Goal: Transaction & Acquisition: Purchase product/service

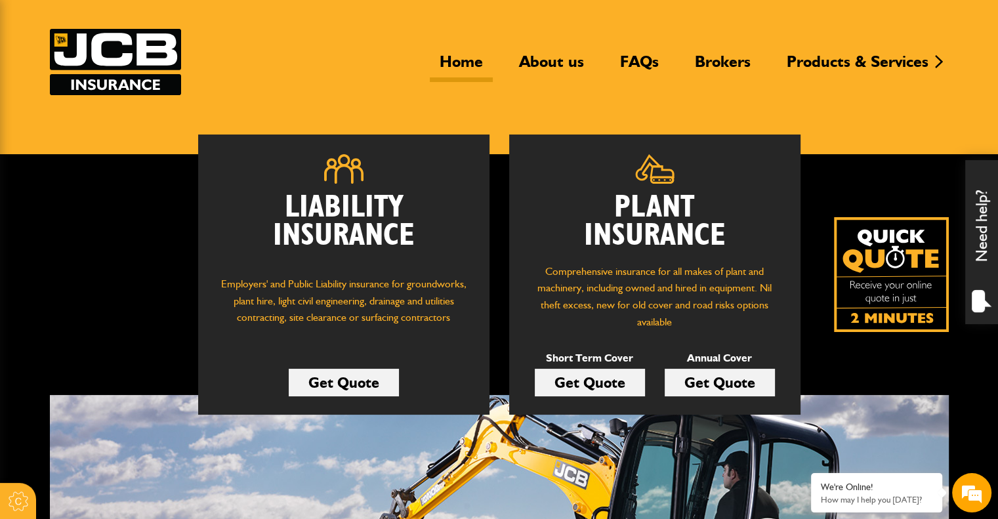
click at [621, 379] on link "Get Quote" at bounding box center [590, 383] width 110 height 28
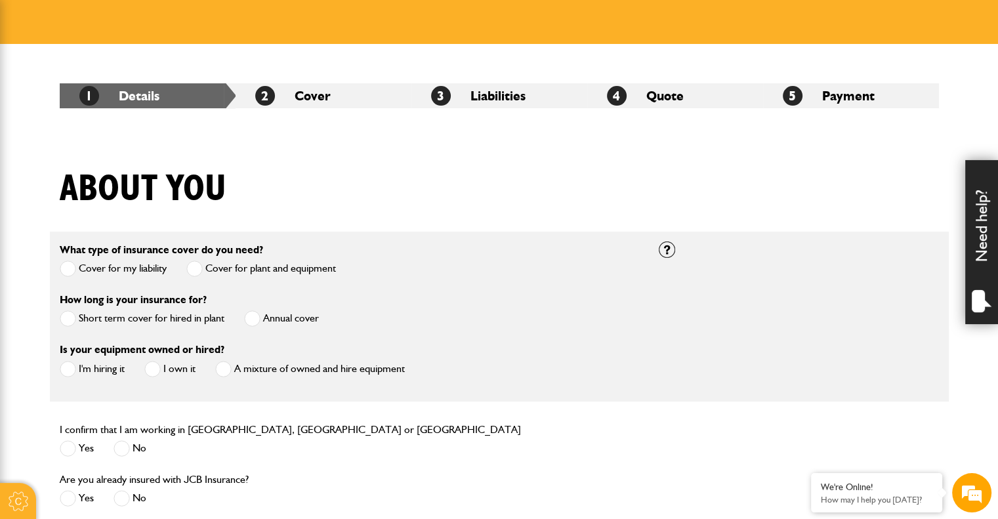
scroll to position [181, 0]
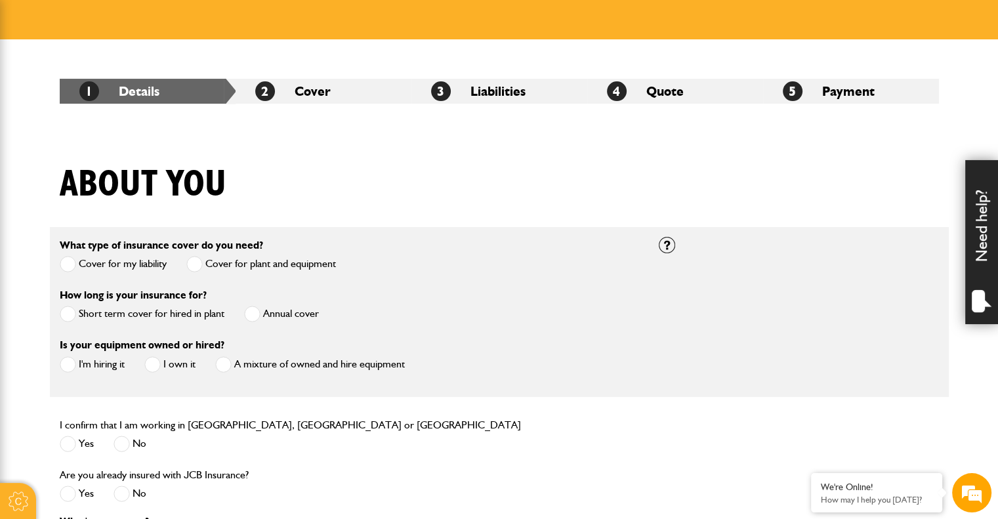
click at [74, 262] on span at bounding box center [68, 264] width 16 height 16
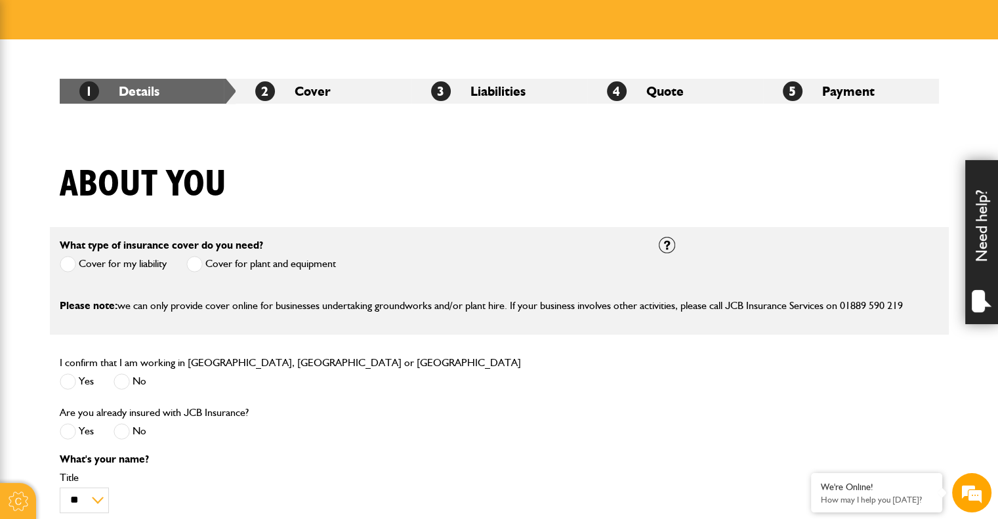
scroll to position [0, 0]
click at [198, 262] on span at bounding box center [194, 264] width 16 height 16
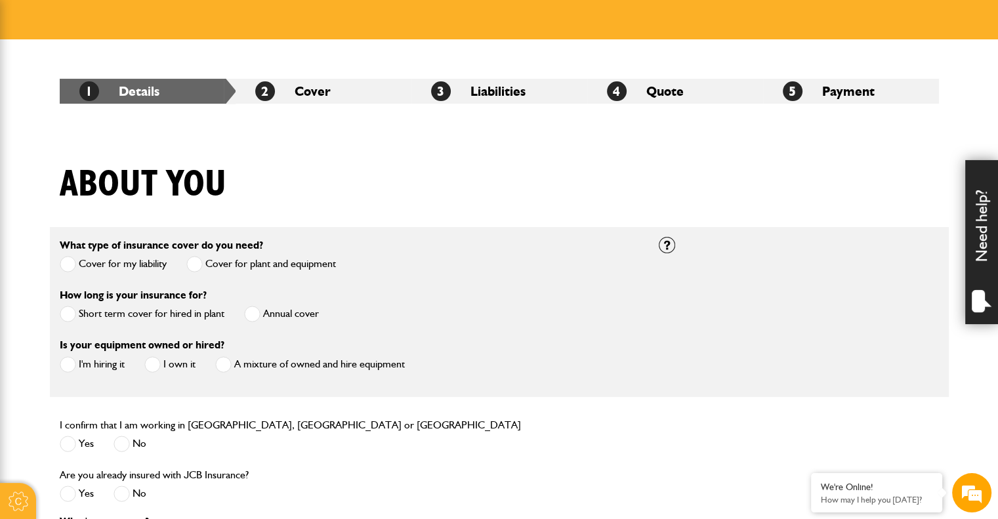
click at [72, 313] on span at bounding box center [68, 314] width 16 height 16
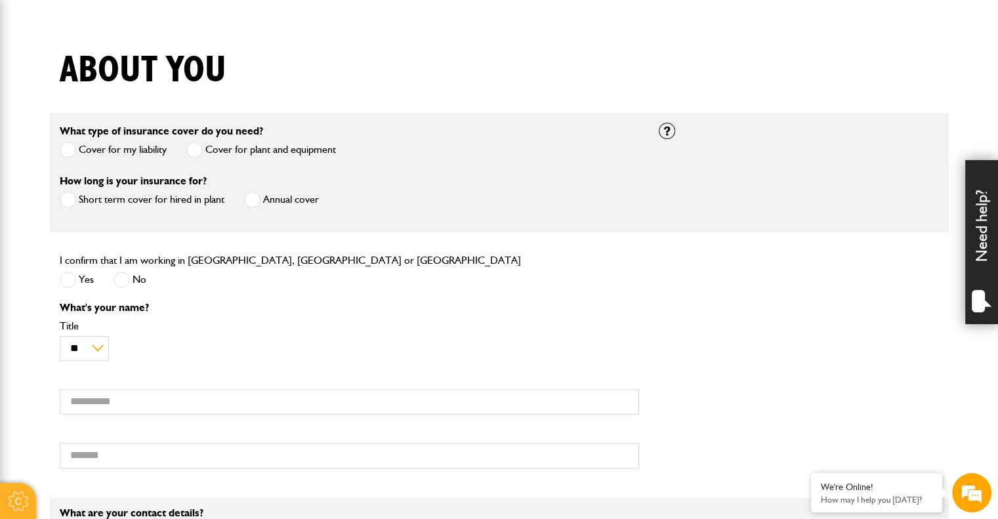
scroll to position [295, 0]
click at [71, 282] on span at bounding box center [68, 279] width 16 height 16
click at [276, 345] on div "** *** **** ** ** ** Title" at bounding box center [350, 340] width 580 height 40
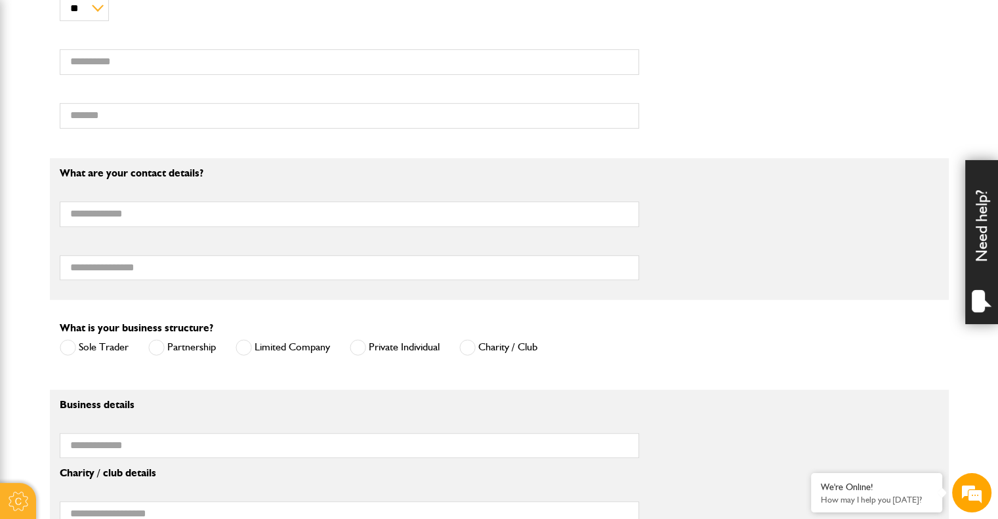
scroll to position [640, 0]
